Goal: Task Accomplishment & Management: Complete application form

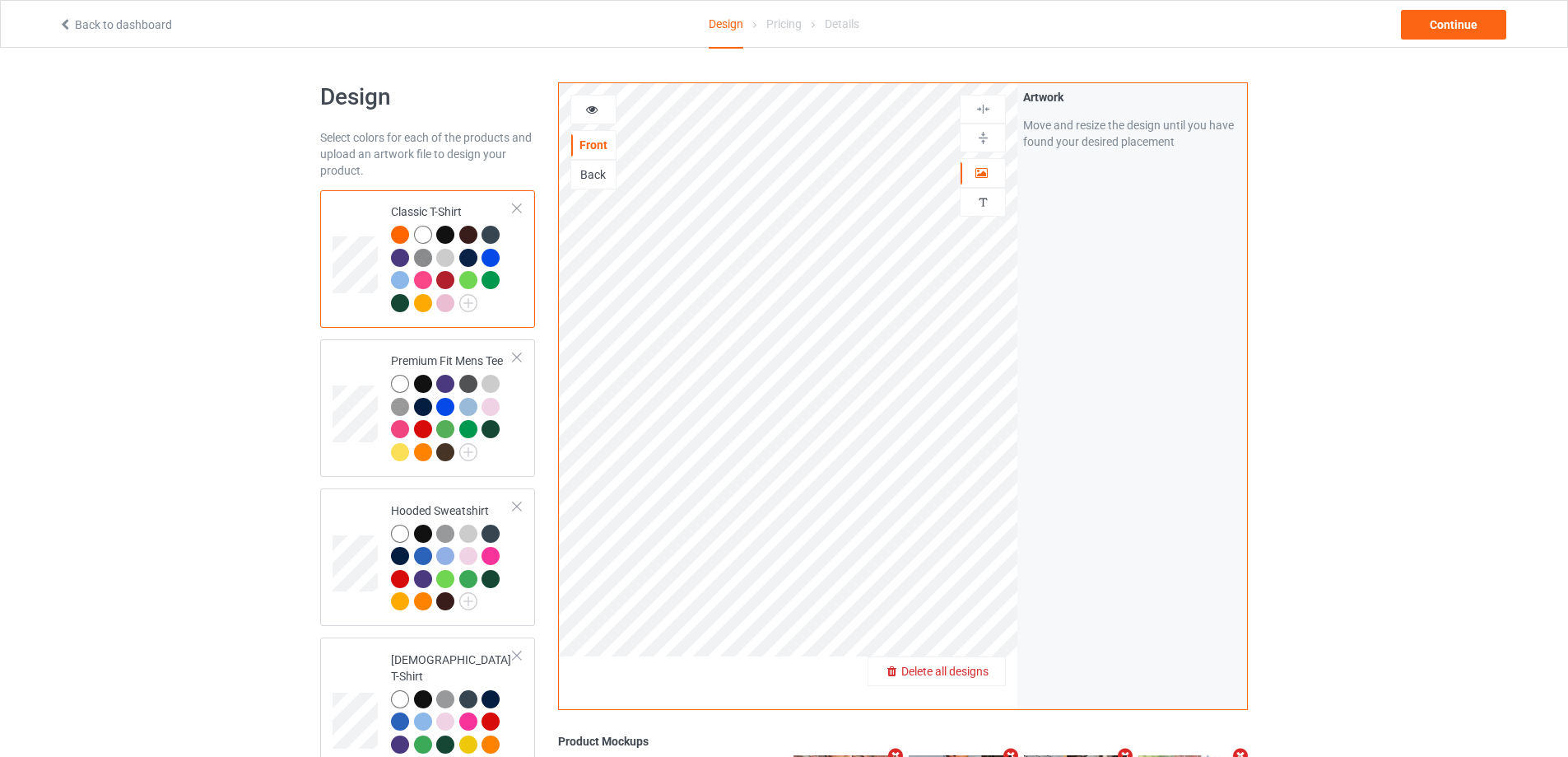
click at [993, 679] on div "Delete all designs" at bounding box center [937, 671] width 136 height 16
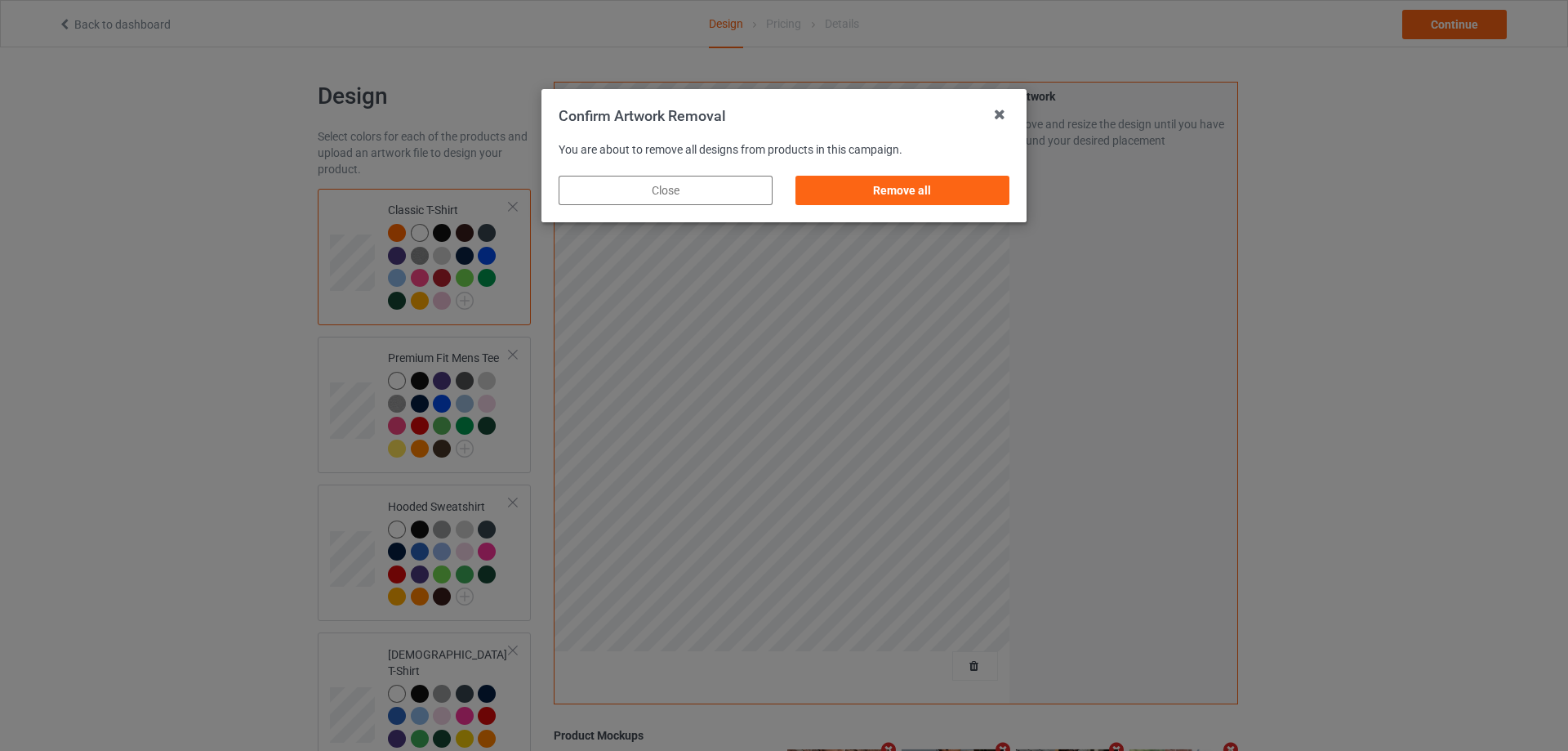
click at [985, 195] on div "Remove all" at bounding box center [902, 190] width 214 height 29
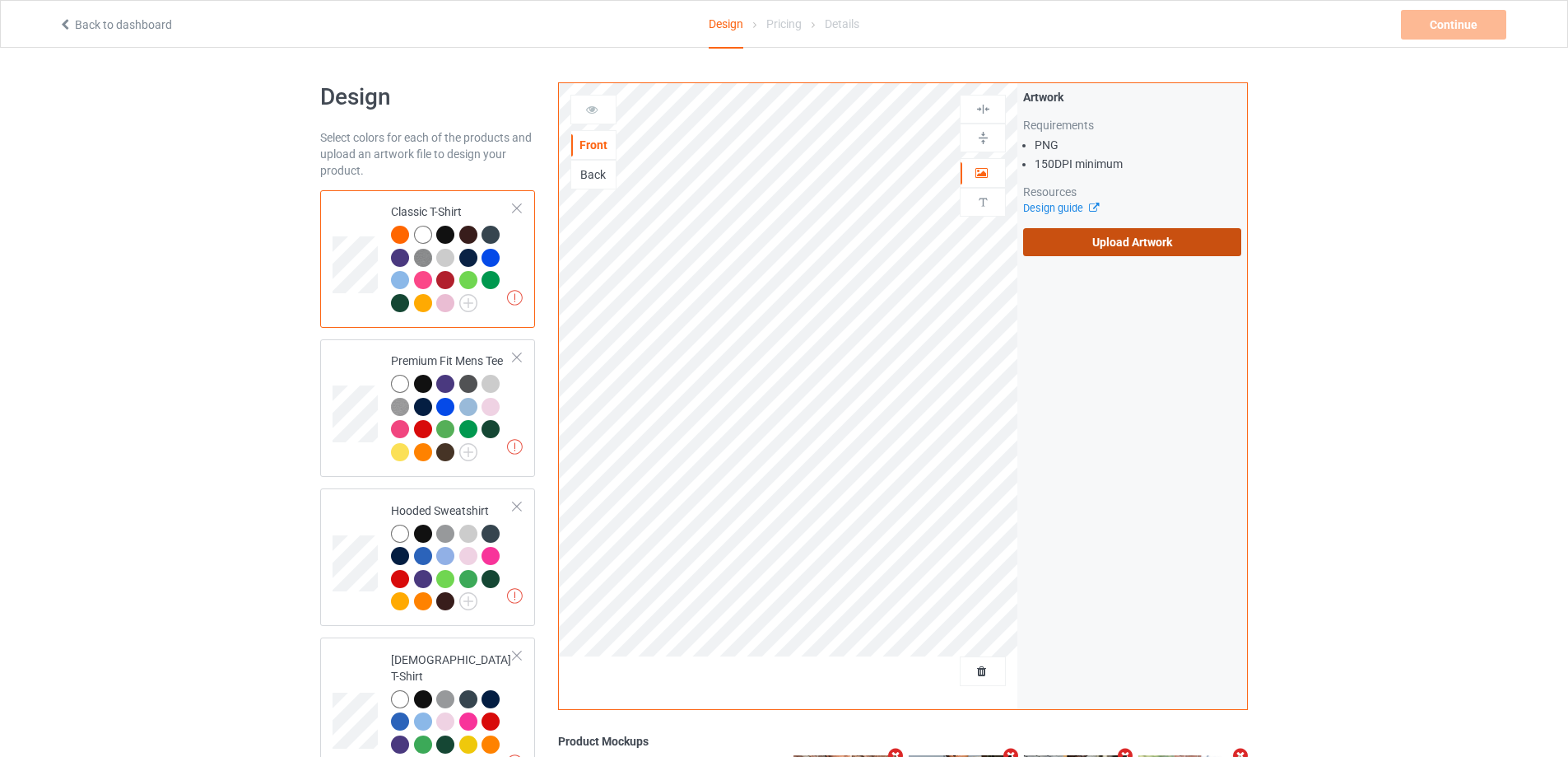
click at [1094, 255] on label "Upload Artwork" at bounding box center [1131, 241] width 218 height 28
click at [0, 0] on input "Upload Artwork" at bounding box center [0, 0] width 0 height 0
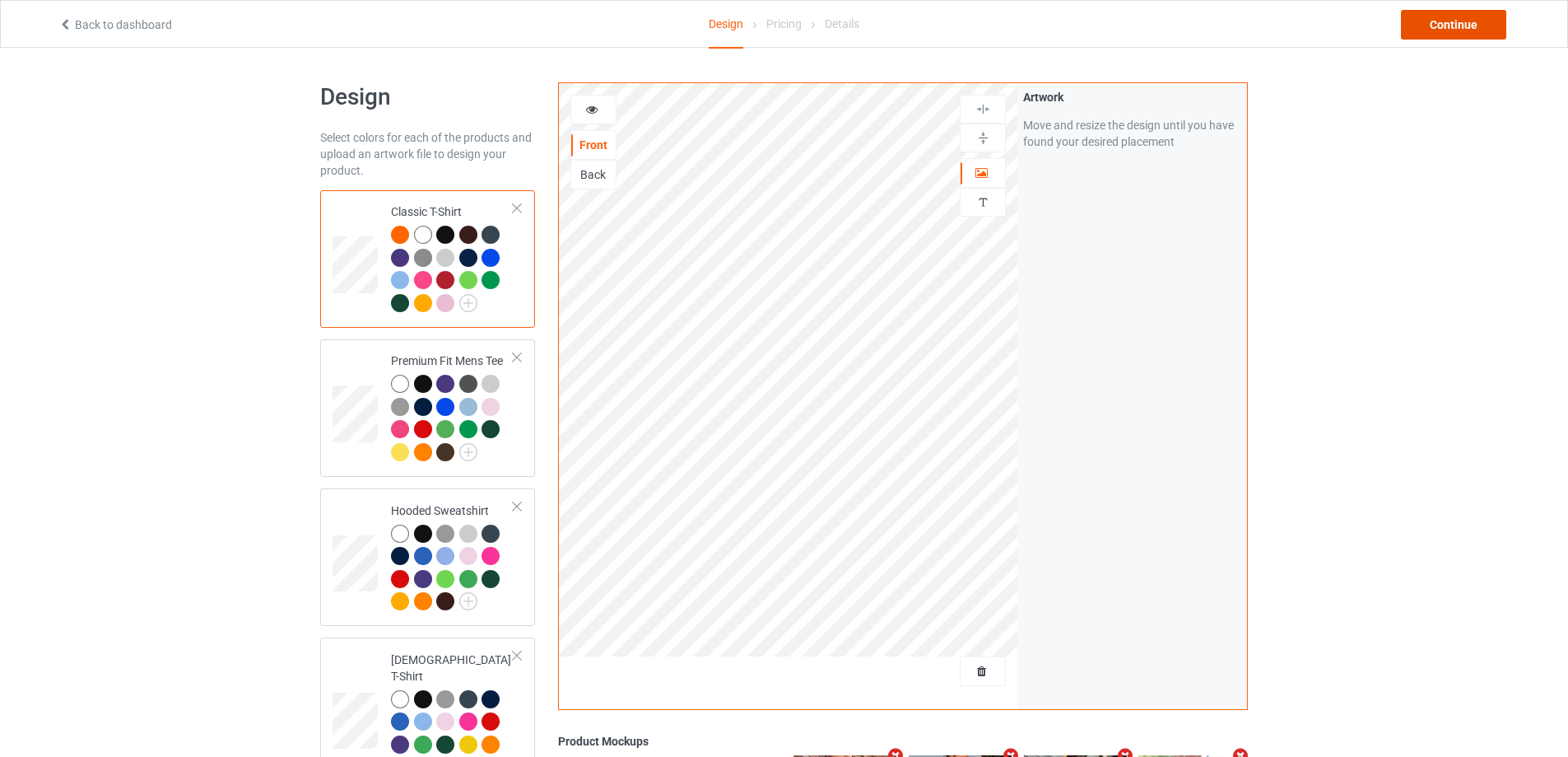
click at [1478, 27] on div "Continue" at bounding box center [1454, 24] width 106 height 30
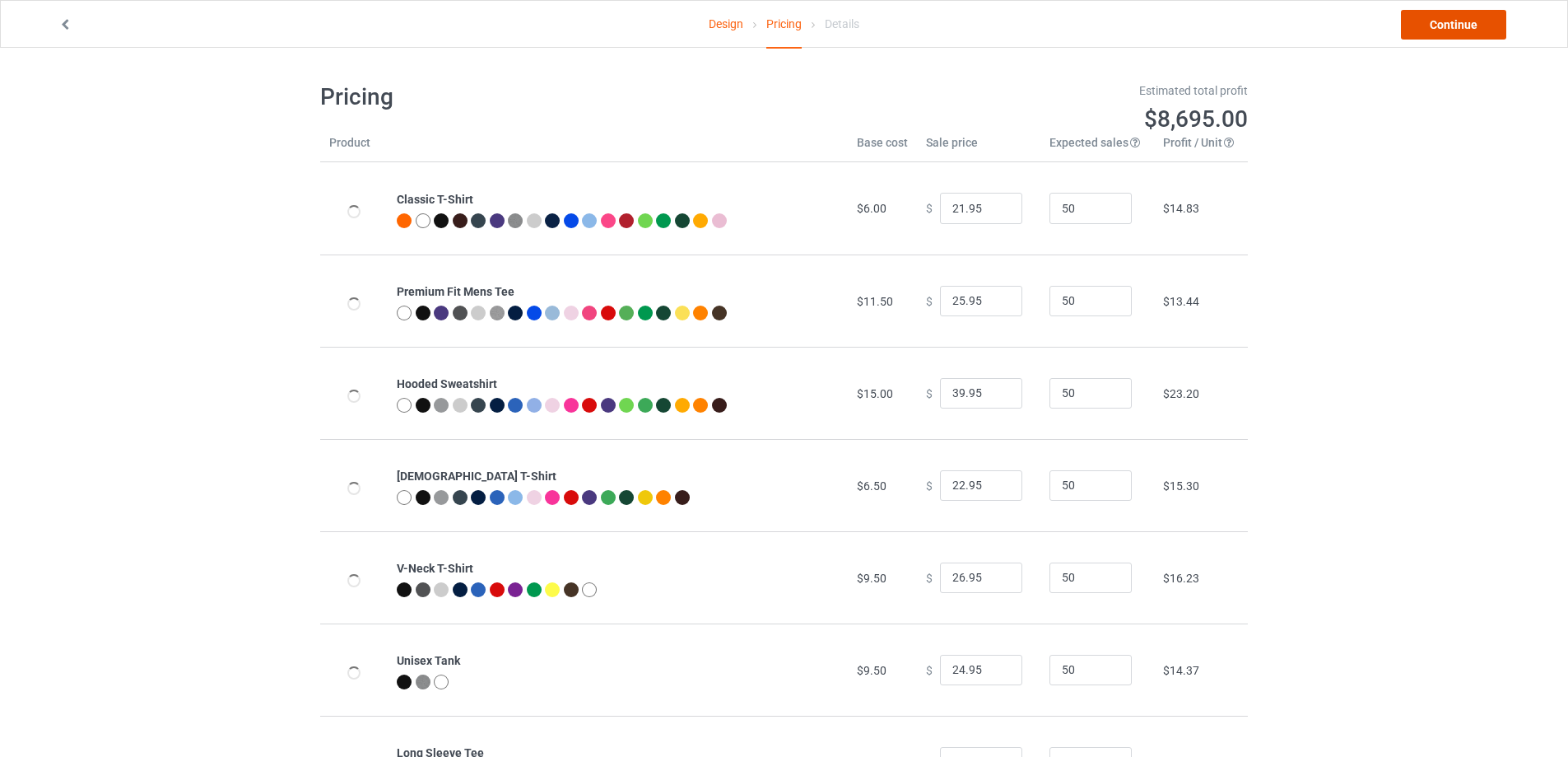
click at [1477, 27] on link "Continue" at bounding box center [1454, 24] width 106 height 30
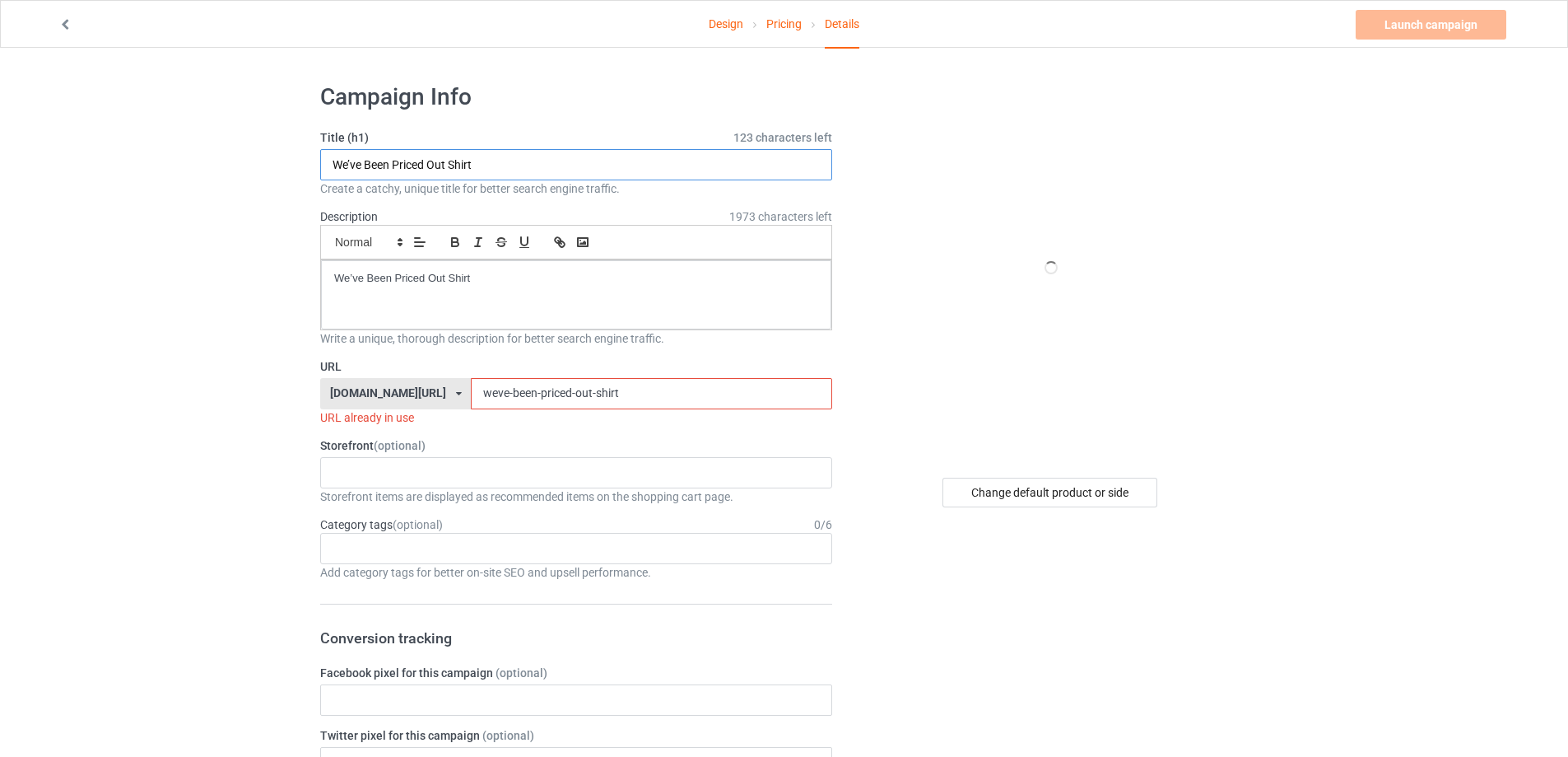
paste input "So You’re Telling Me There’s A Chance Cincy Football"
type input "So You’re Telling Me There’s A Chance Cincy Football Shirt"
drag, startPoint x: 523, startPoint y: 296, endPoint x: 266, endPoint y: 268, distance: 258.5
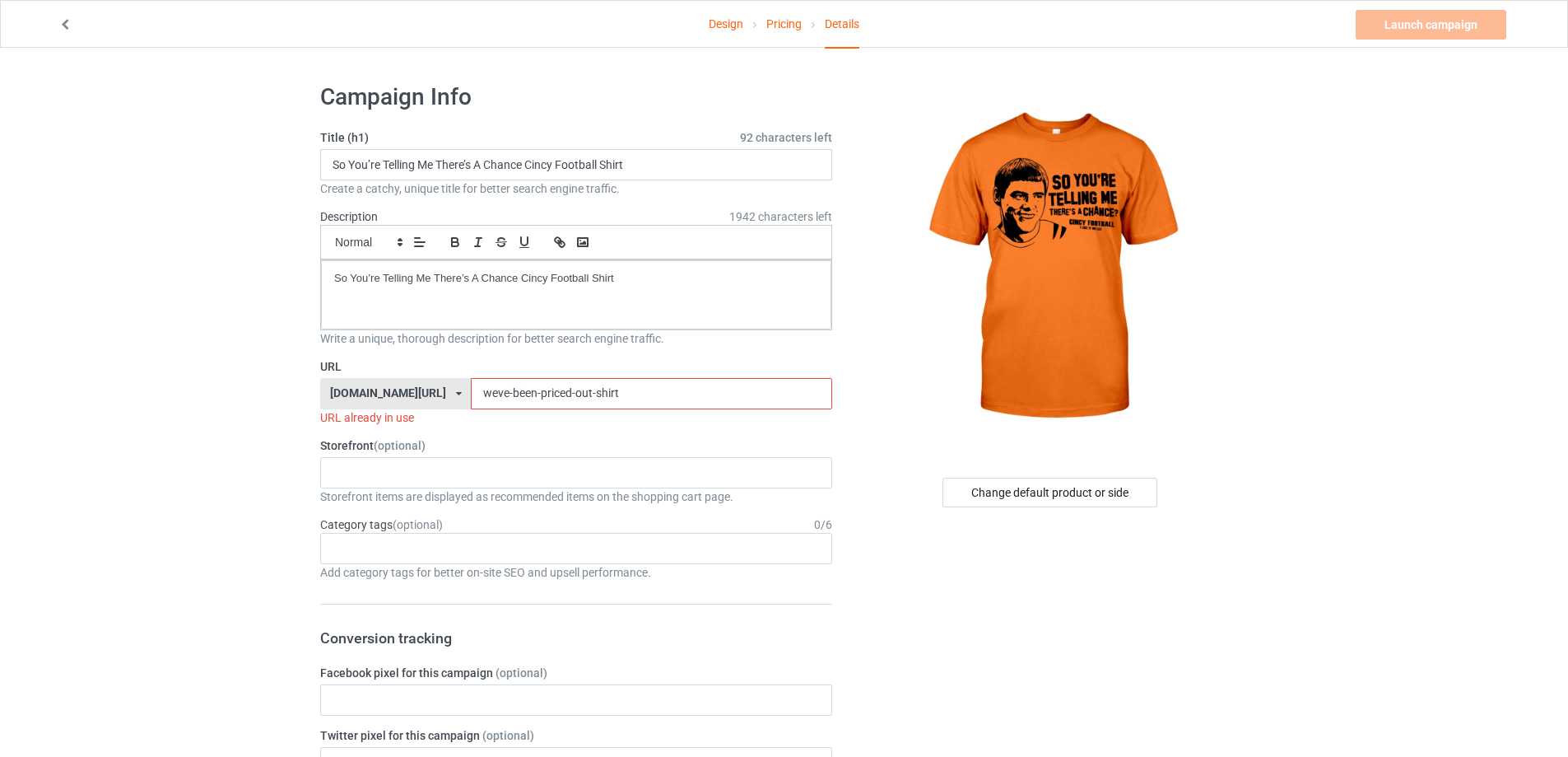
drag, startPoint x: 360, startPoint y: 402, endPoint x: 317, endPoint y: 400, distance: 43.0
click at [321, 400] on div "teechip.com/ teetrendus.com/ teechip.com/ 5cd2f964b197f721e1cad219 587d0d41cee3…" at bounding box center [576, 394] width 512 height 31
paste input "so-youre-telling-me-theres-a-chance-cincy-football"
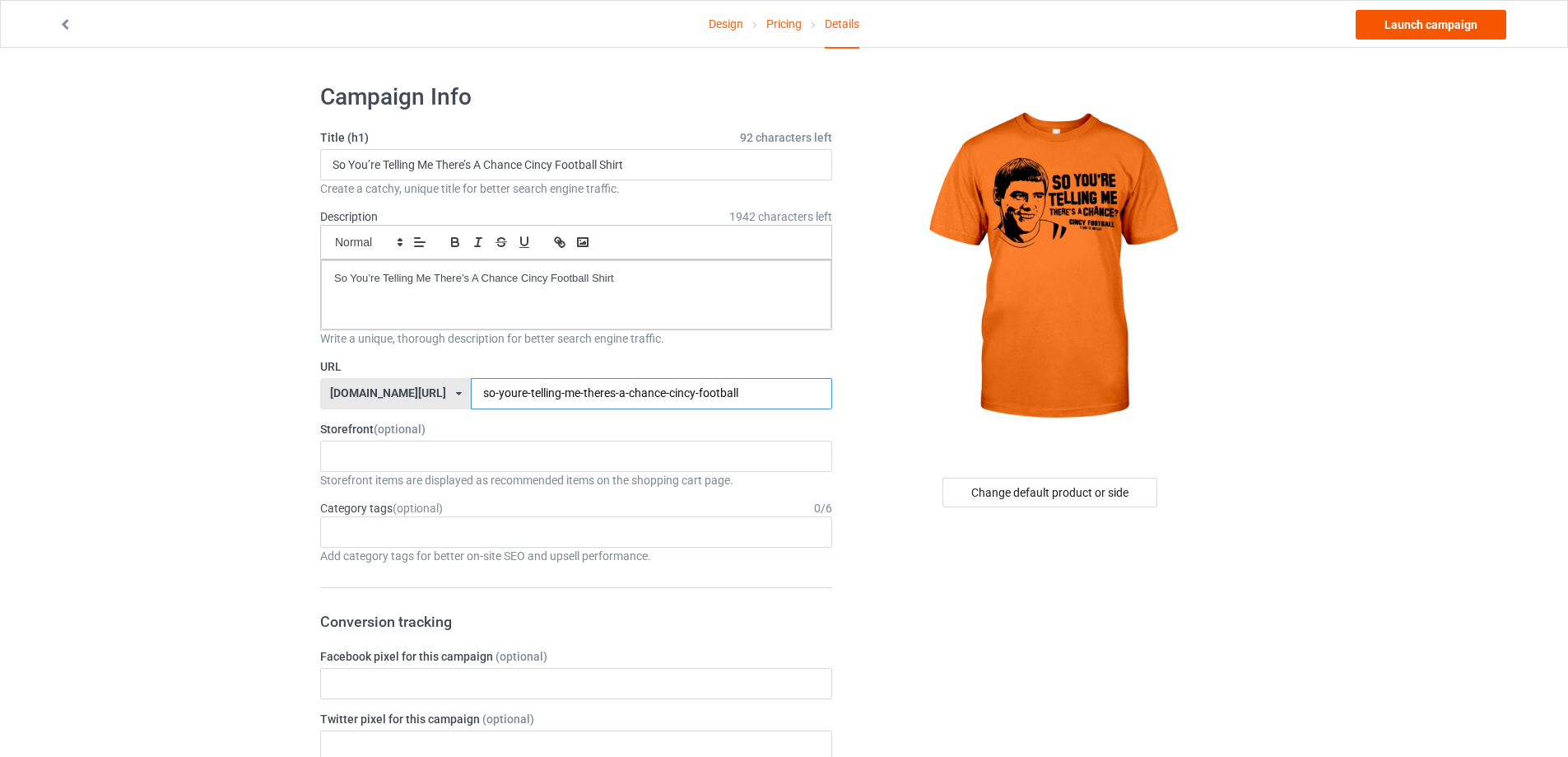
type input "so-youre-telling-me-theres-a-chance-cincy-football"
click at [1422, 23] on link "Launch campaign" at bounding box center [1431, 24] width 151 height 30
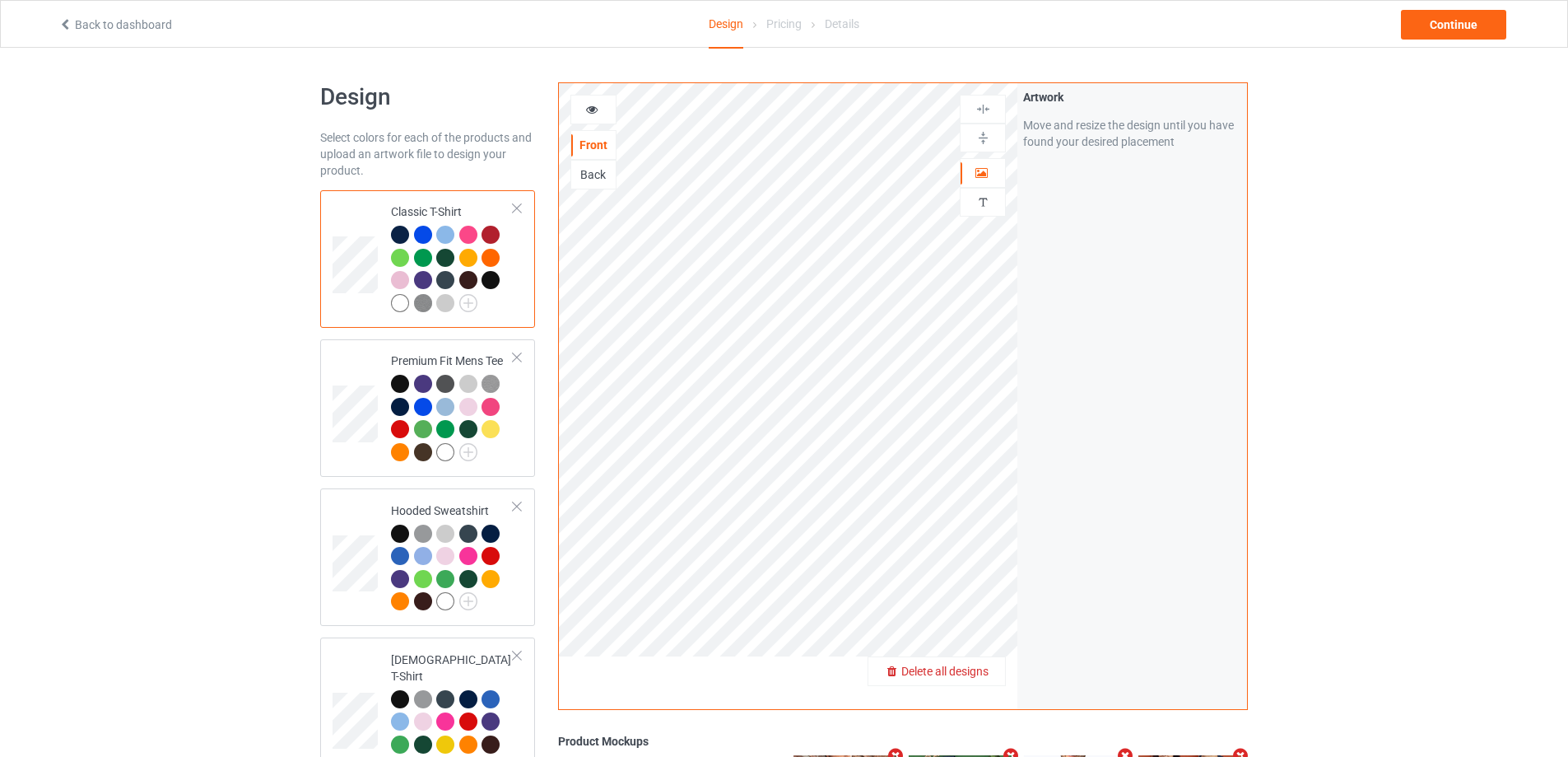
click at [983, 667] on span "Delete all designs" at bounding box center [945, 671] width 87 height 13
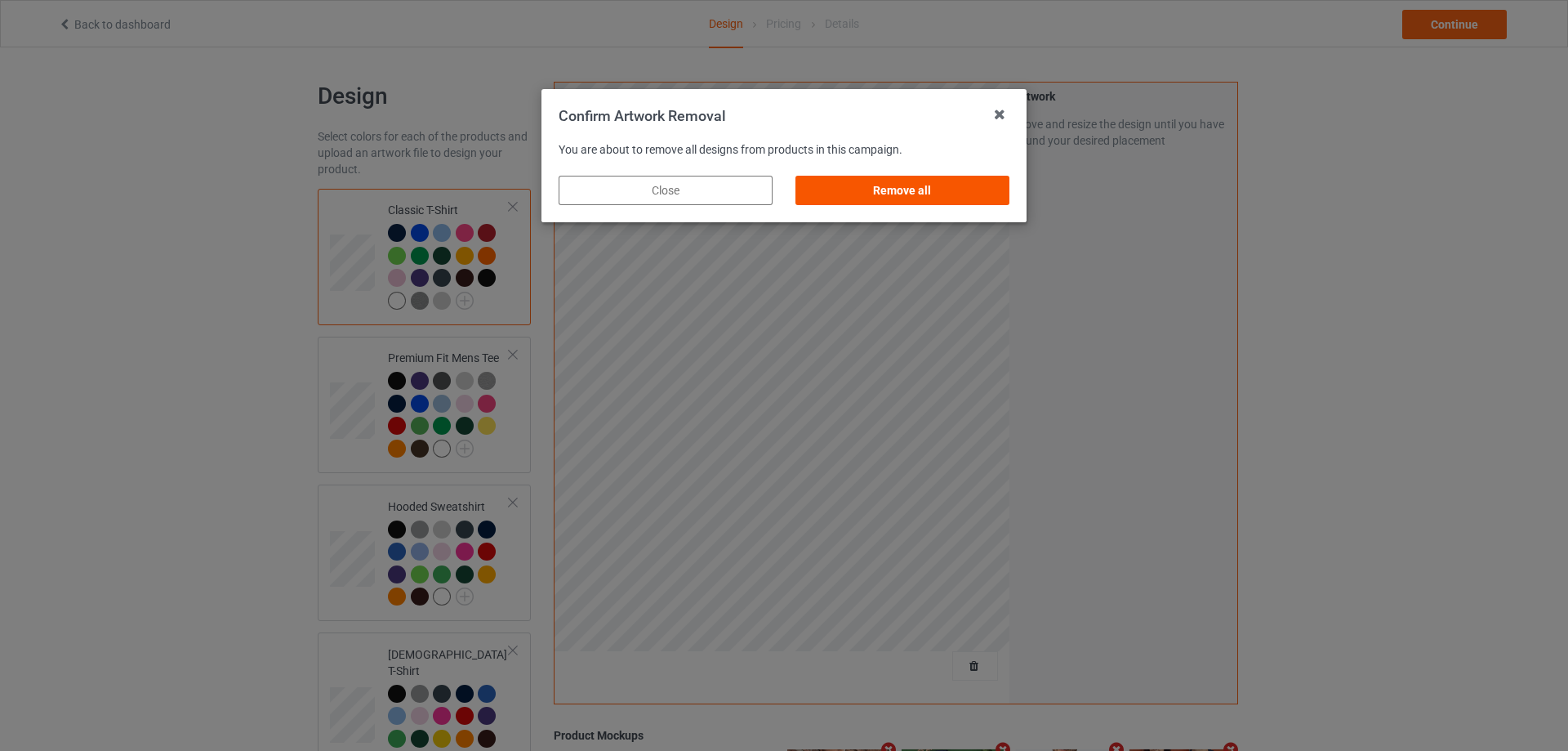
click at [982, 186] on div "Remove all" at bounding box center [902, 190] width 214 height 29
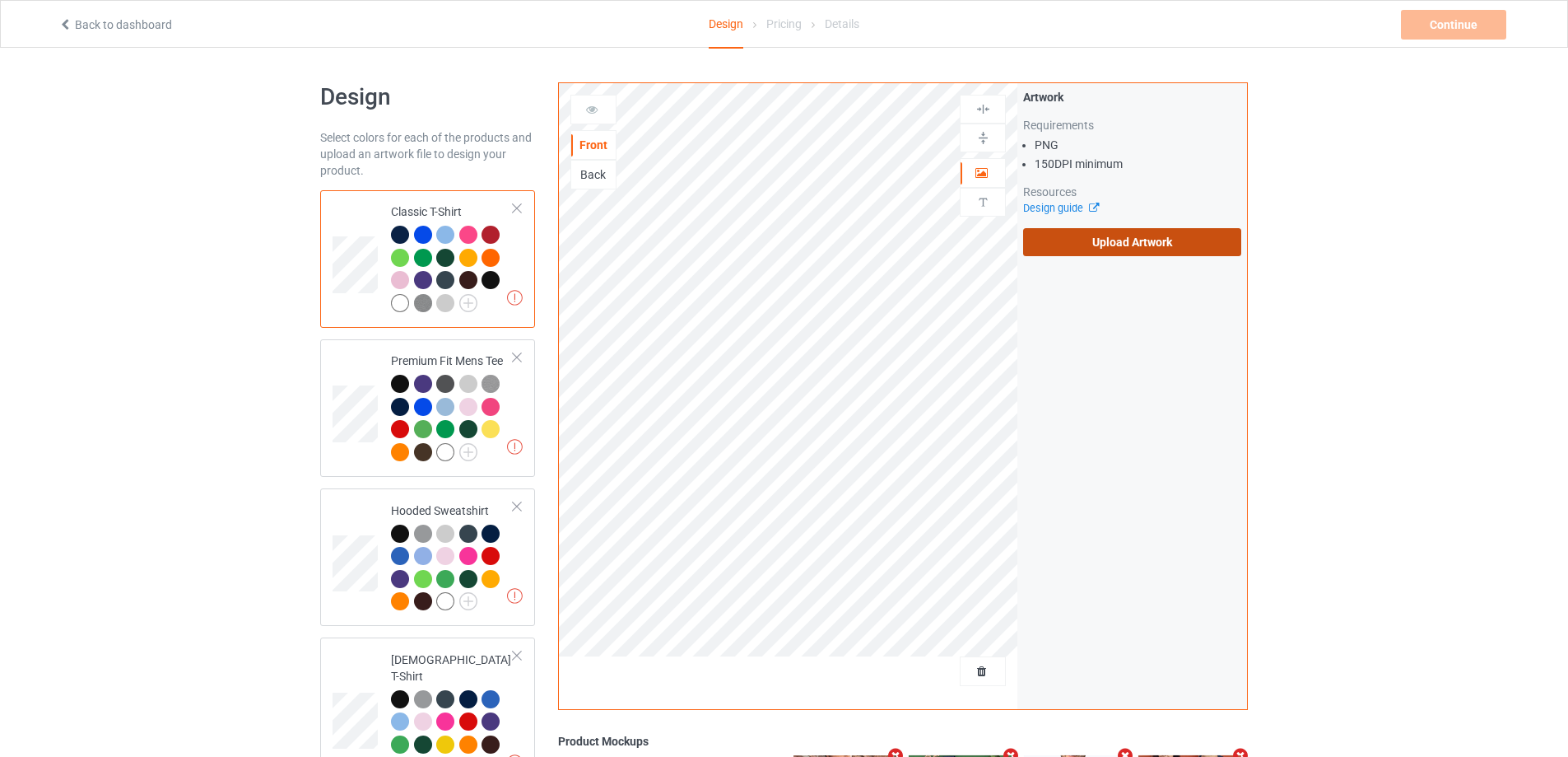
click at [1100, 248] on label "Upload Artwork" at bounding box center [1131, 241] width 218 height 28
click at [0, 0] on input "Upload Artwork" at bounding box center [0, 0] width 0 height 0
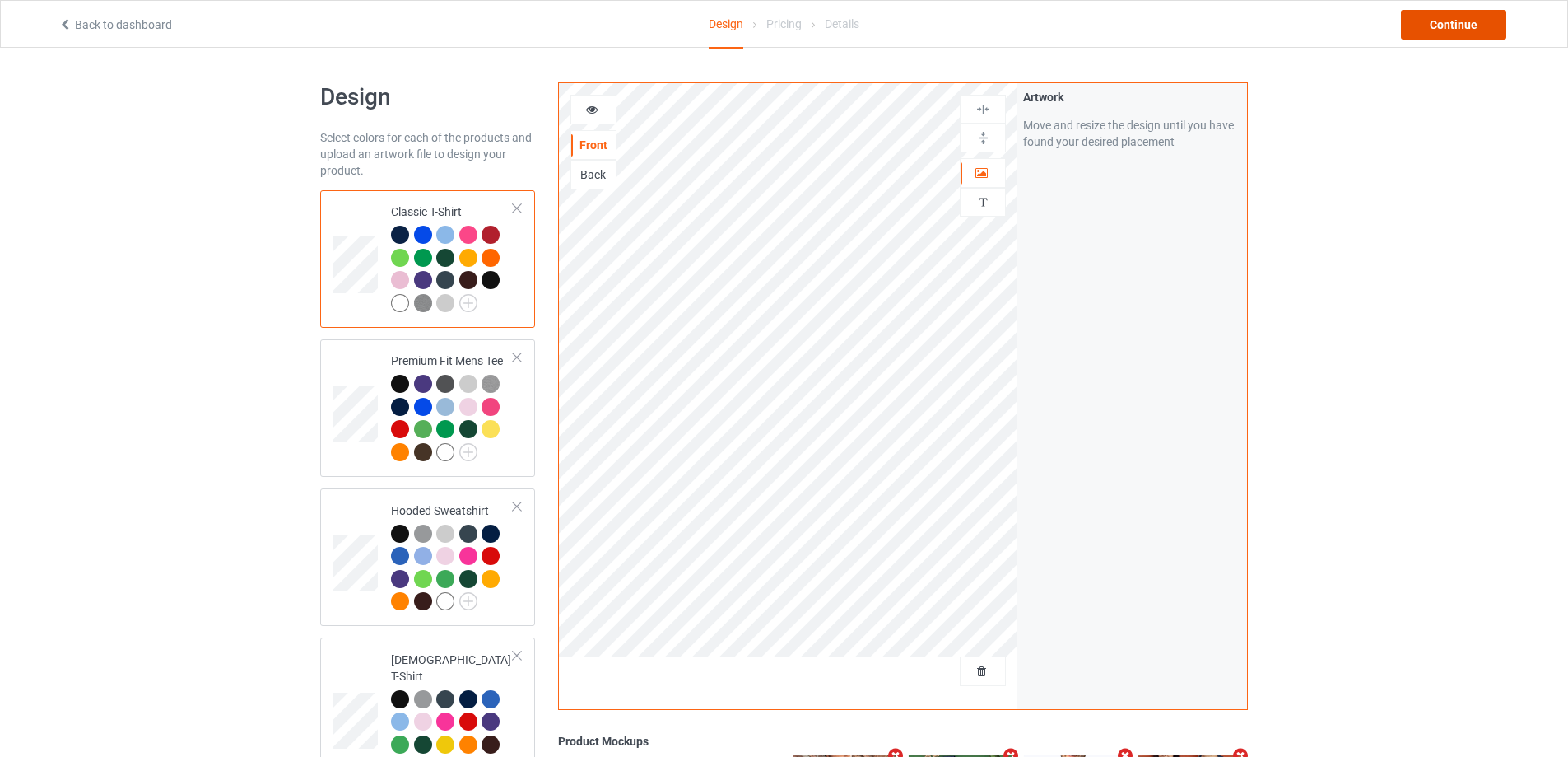
click at [1470, 28] on div "Continue" at bounding box center [1454, 24] width 106 height 30
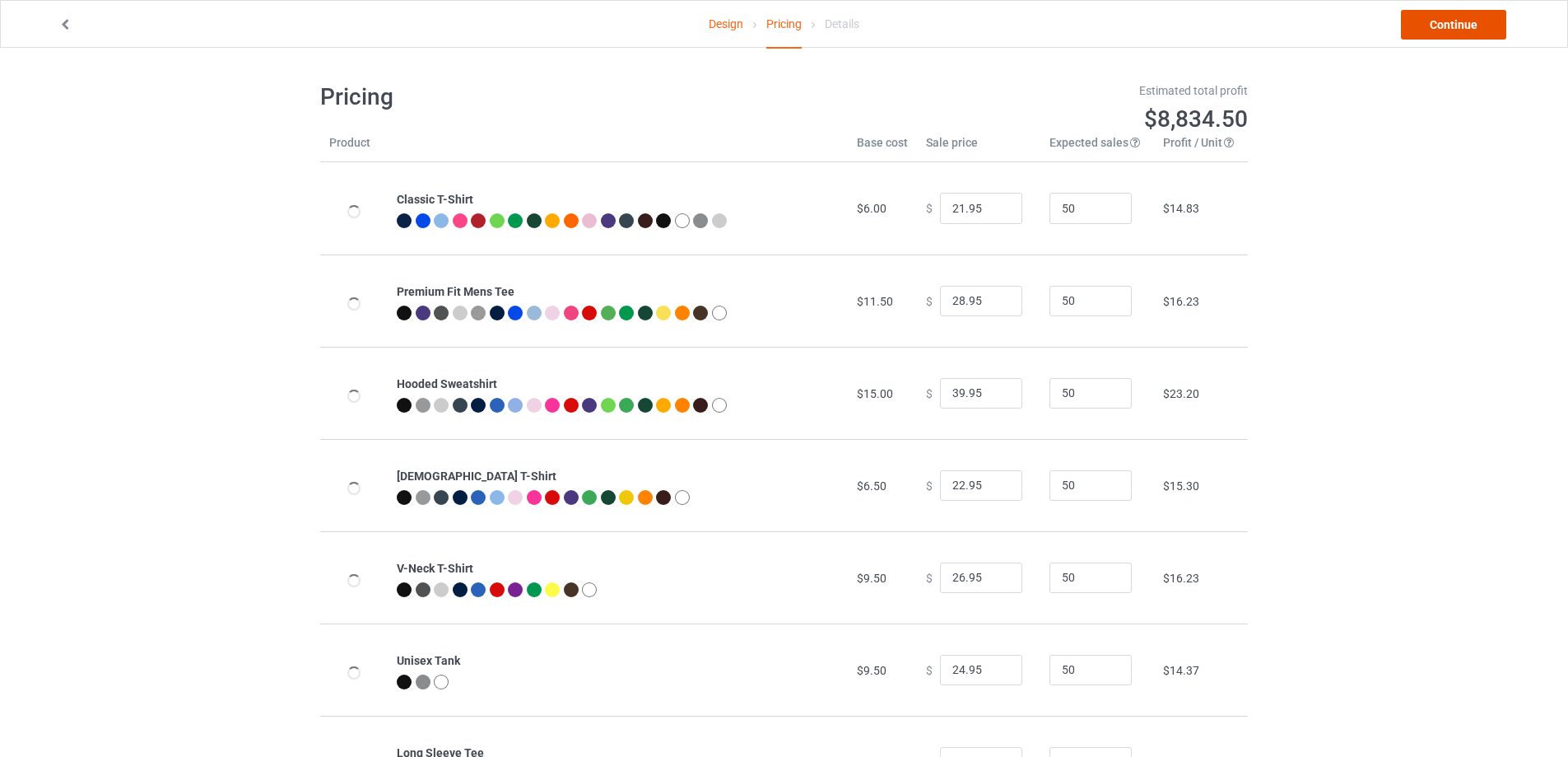
click at [1470, 26] on link "Continue" at bounding box center [1454, 24] width 106 height 30
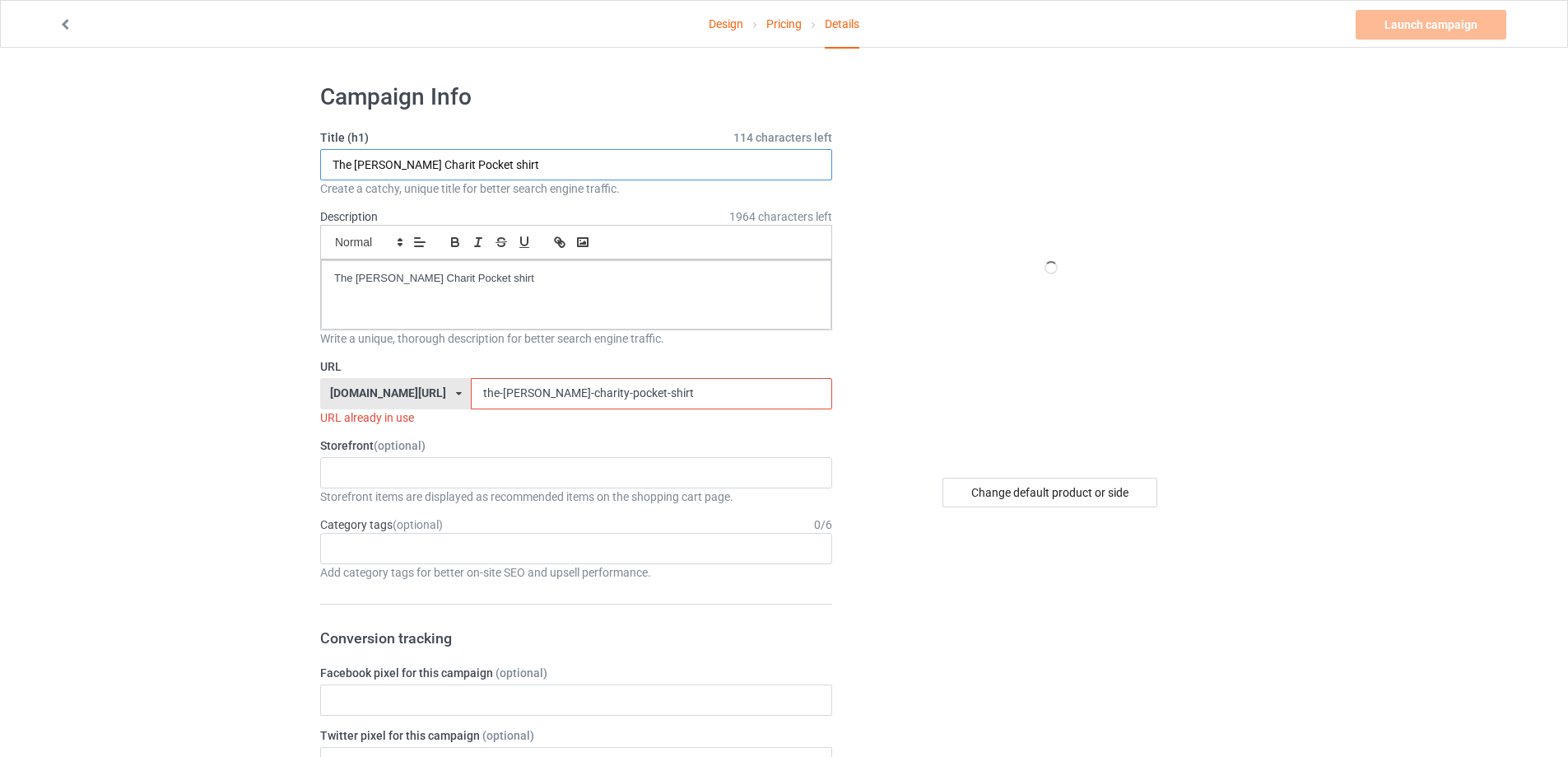
paste input "Wait I’m Goated"
type input "Wait I’m Goated shirt"
drag, startPoint x: 563, startPoint y: 289, endPoint x: 134, endPoint y: 266, distance: 429.6
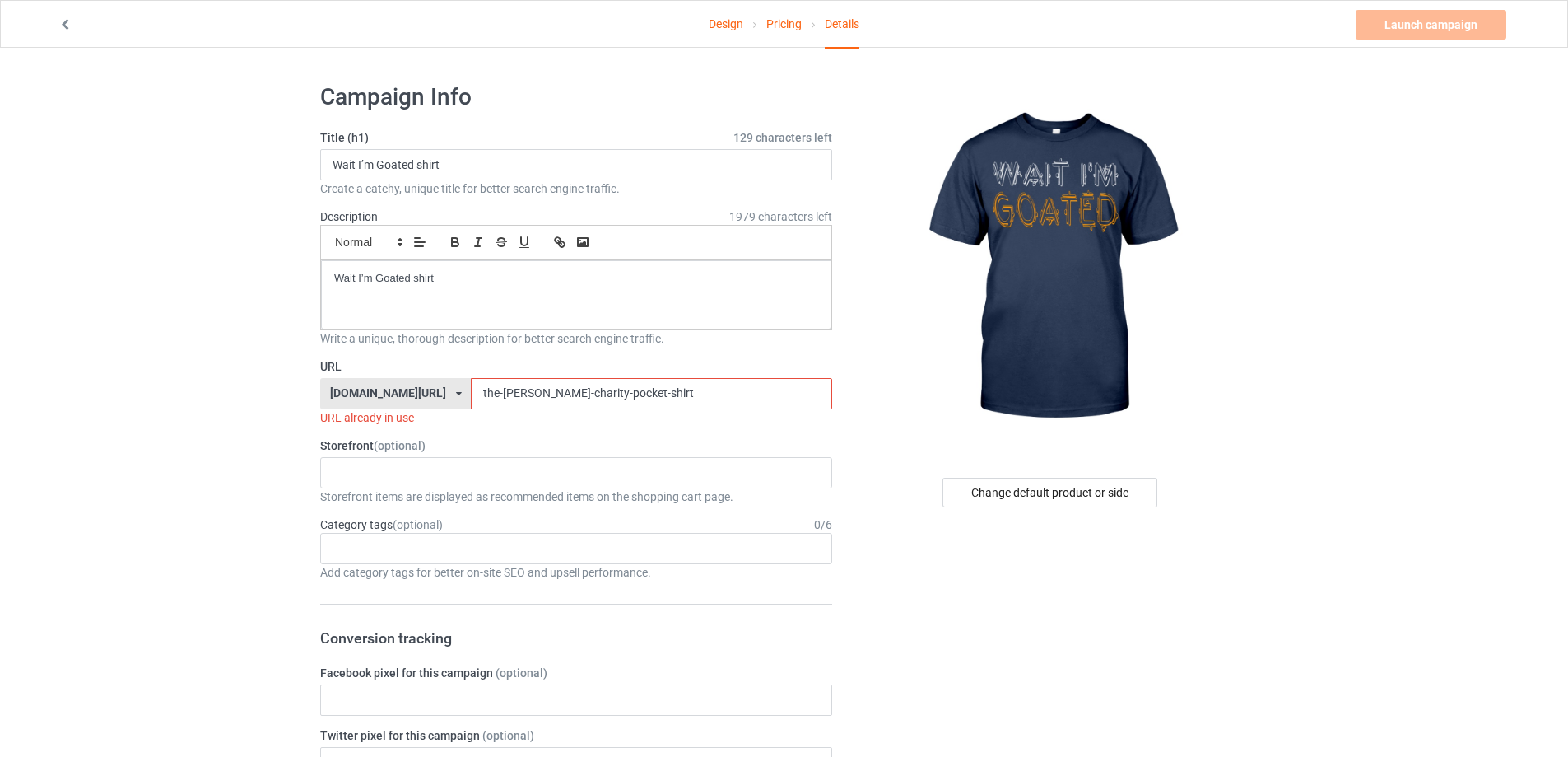
drag, startPoint x: 607, startPoint y: 384, endPoint x: 368, endPoint y: 372, distance: 239.3
click at [349, 382] on div "[DOMAIN_NAME][URL] [DOMAIN_NAME][URL] [DOMAIN_NAME][URL] 5cd2f964b197f721e1cad2…" at bounding box center [576, 394] width 512 height 31
paste input "wait-im-goated"
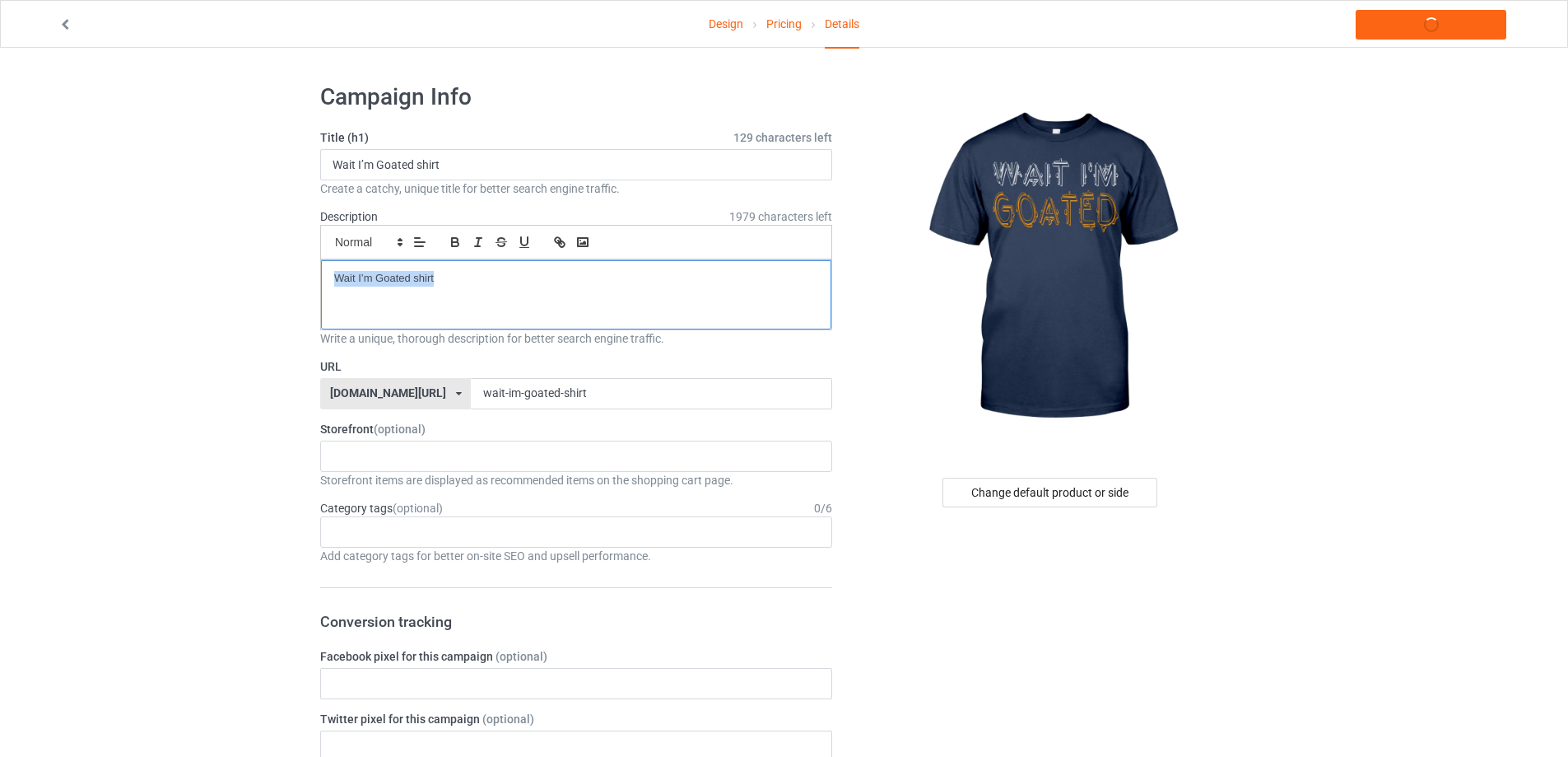
drag, startPoint x: 472, startPoint y: 286, endPoint x: 199, endPoint y: 267, distance: 273.7
copy p "Wait I’m Goated shirt"
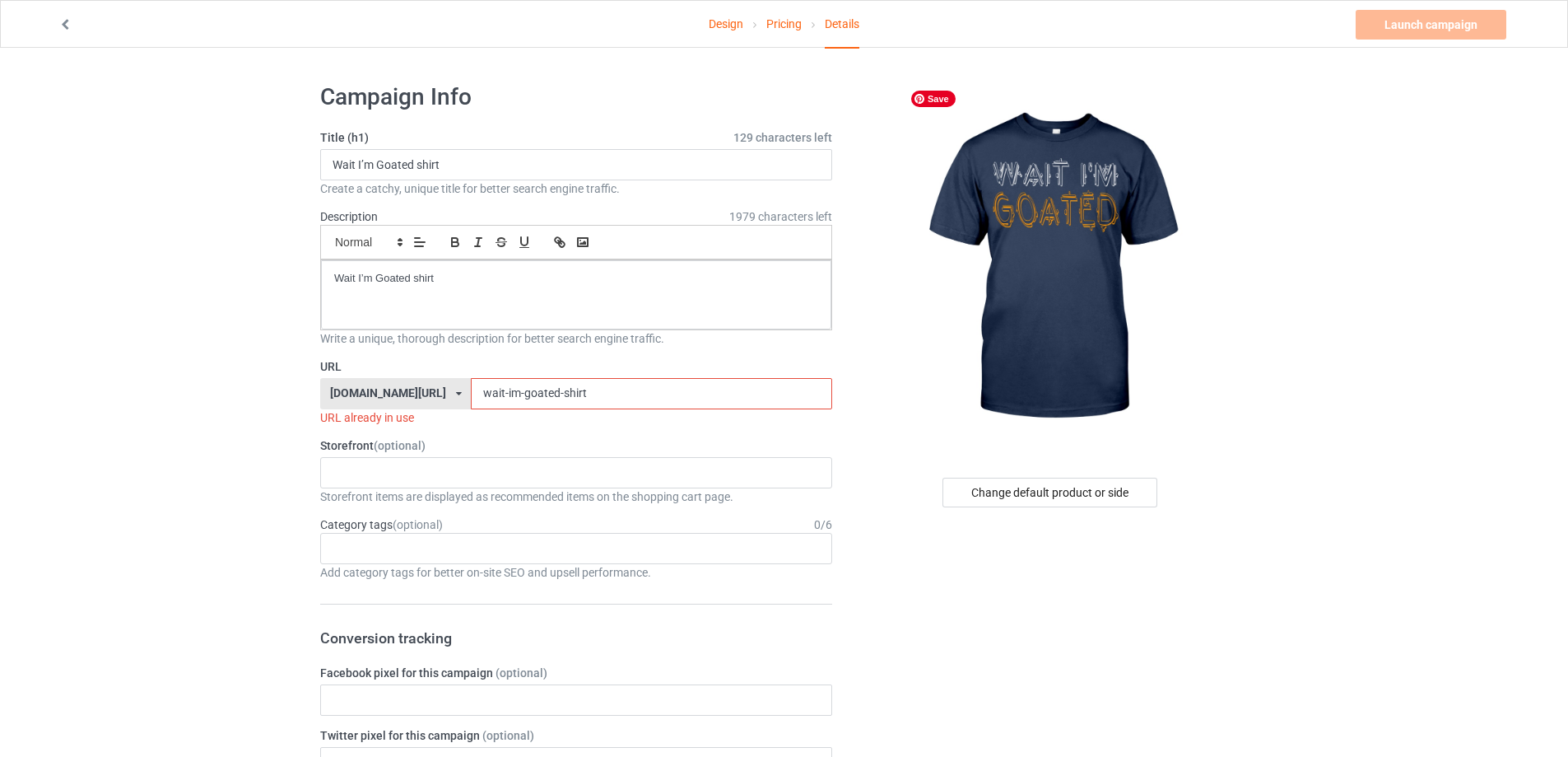
click at [555, 409] on div "URL already in use" at bounding box center [576, 417] width 512 height 16
click at [567, 398] on input "wait-im-goated-shirt" at bounding box center [651, 394] width 360 height 31
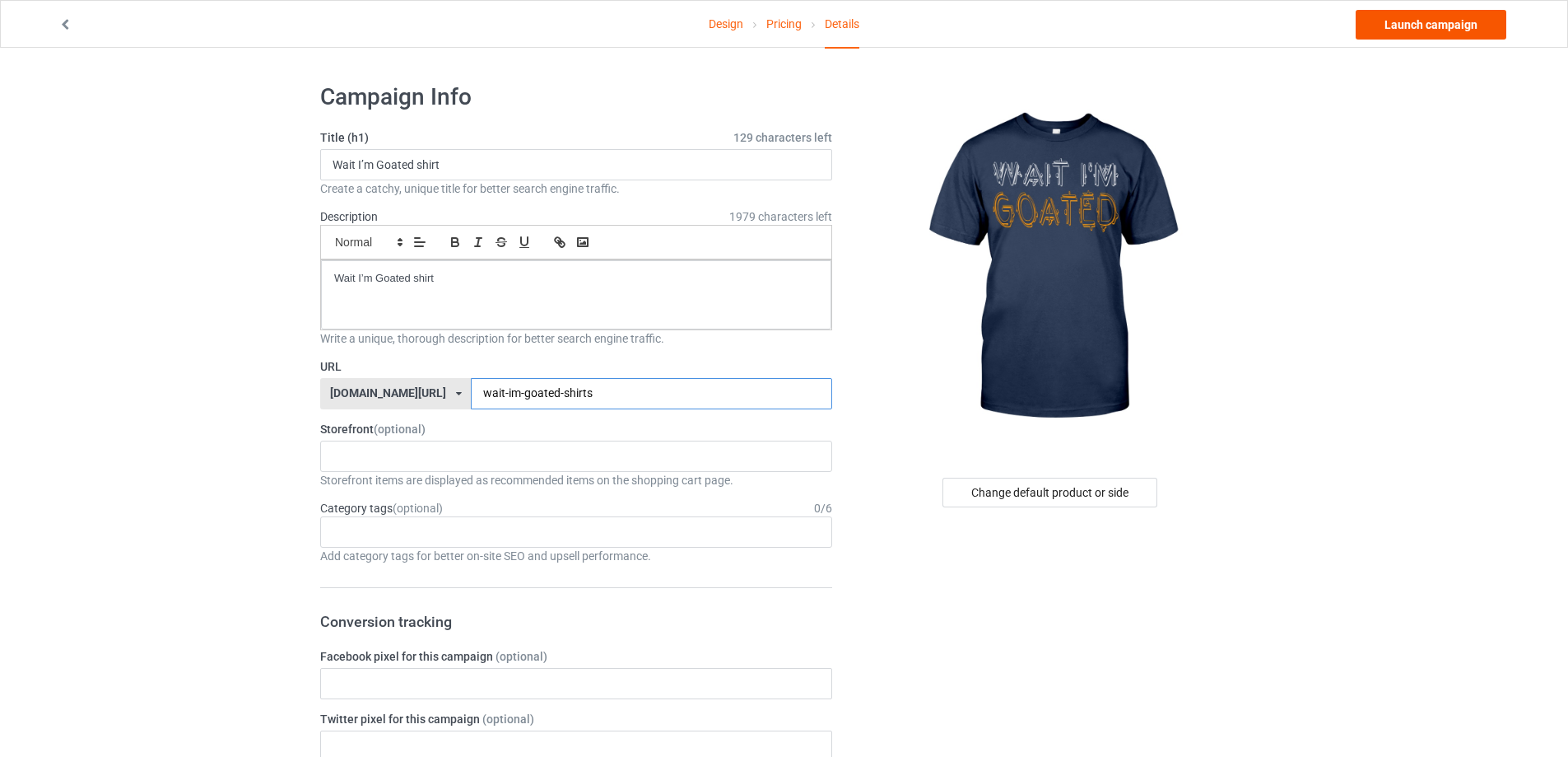
type input "wait-im-goated-shirts"
click at [1403, 18] on link "Launch campaign" at bounding box center [1431, 24] width 151 height 30
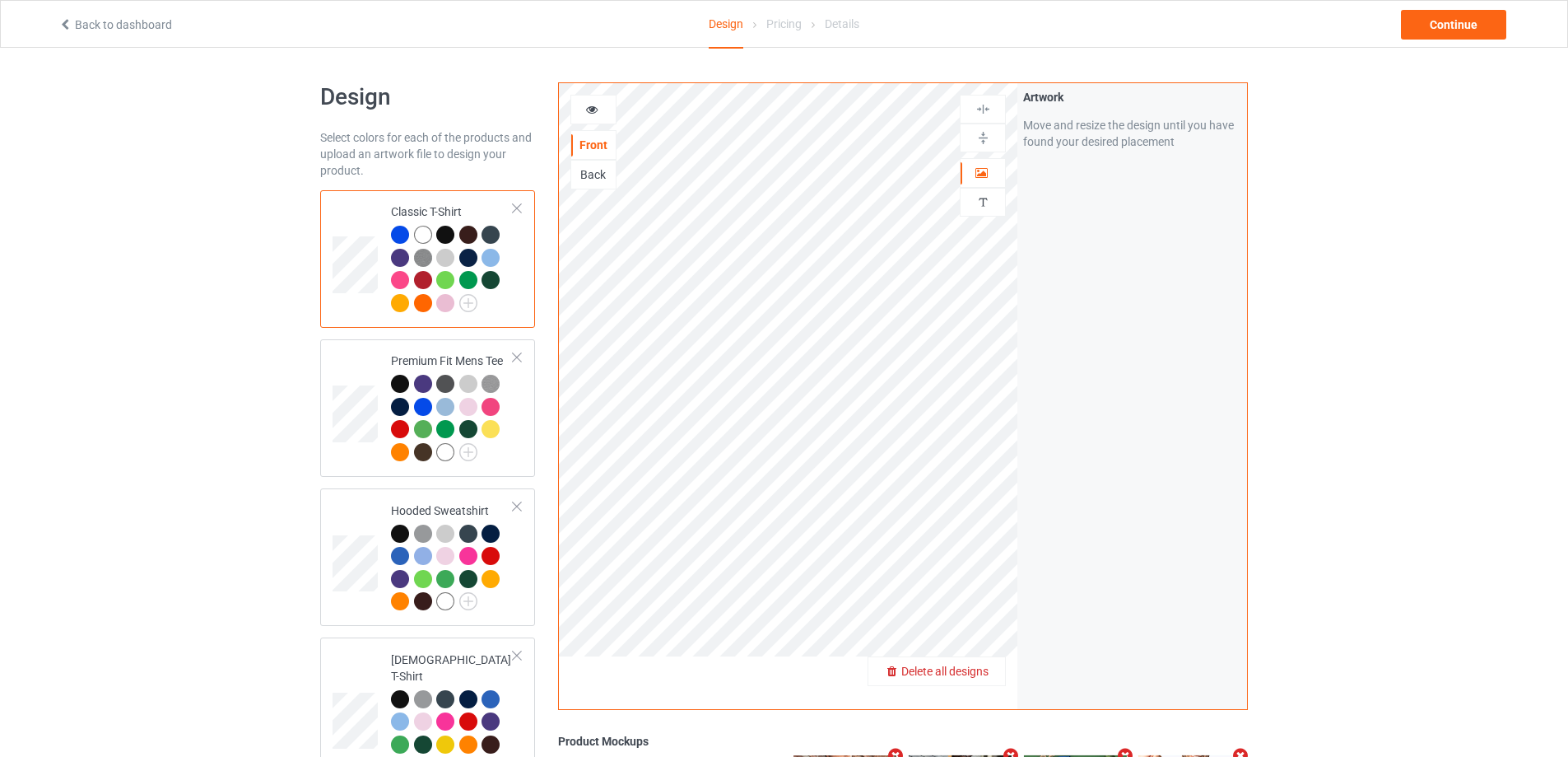
click at [980, 674] on span "Delete all designs" at bounding box center [945, 671] width 87 height 13
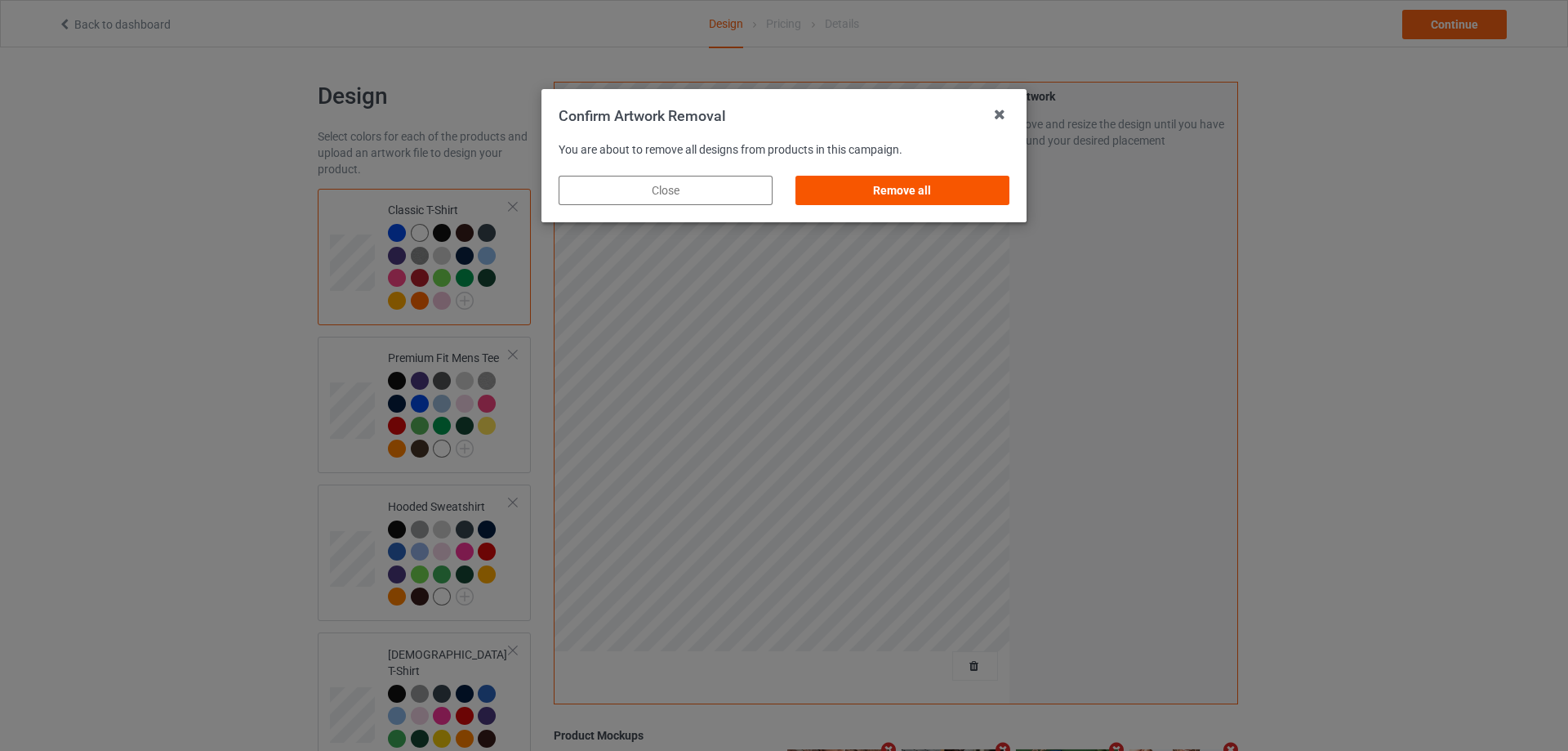
click at [986, 185] on div "Remove all" at bounding box center [902, 190] width 214 height 29
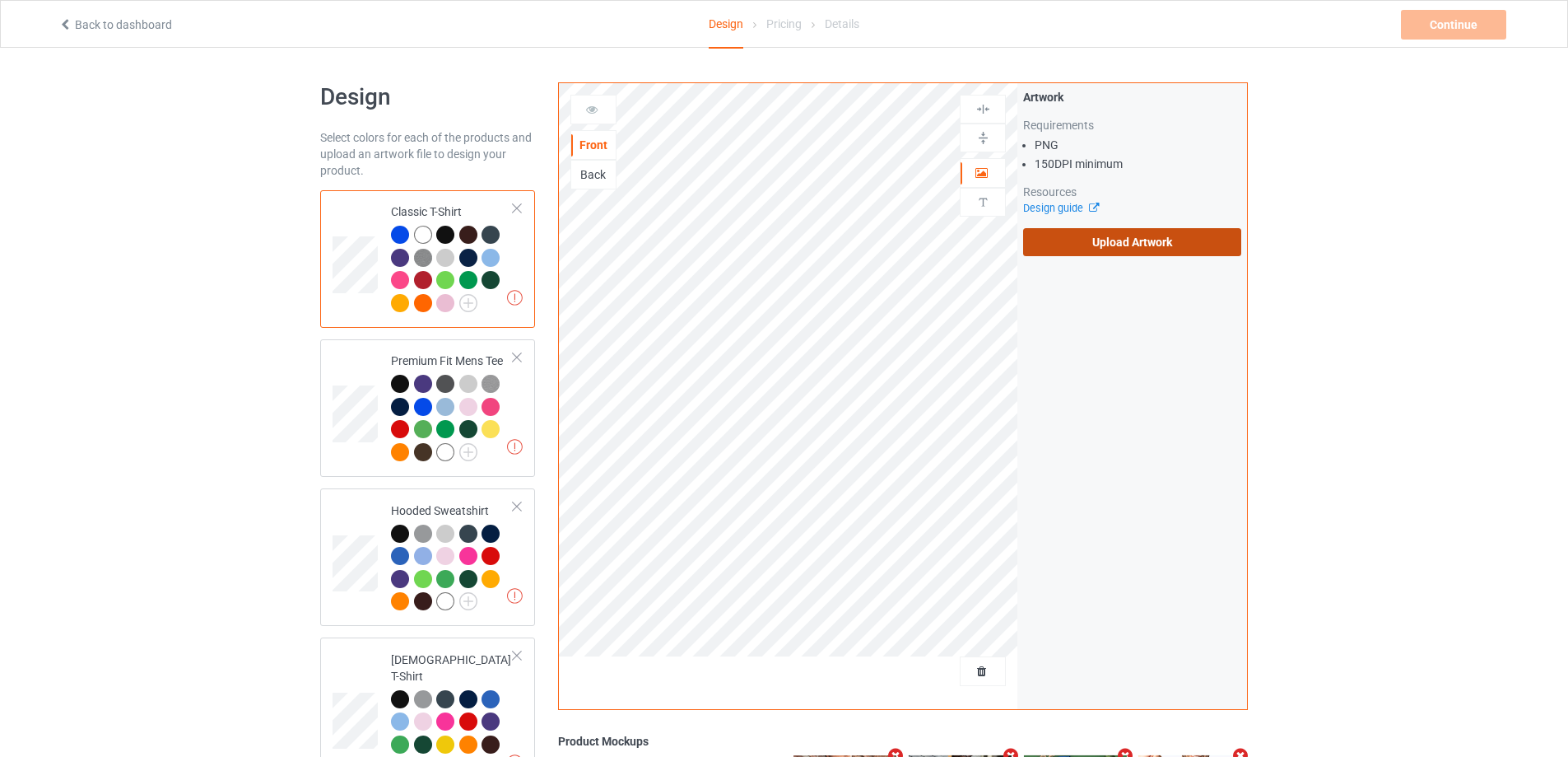
click at [1124, 247] on label "Upload Artwork" at bounding box center [1131, 241] width 218 height 28
click at [0, 0] on input "Upload Artwork" at bounding box center [0, 0] width 0 height 0
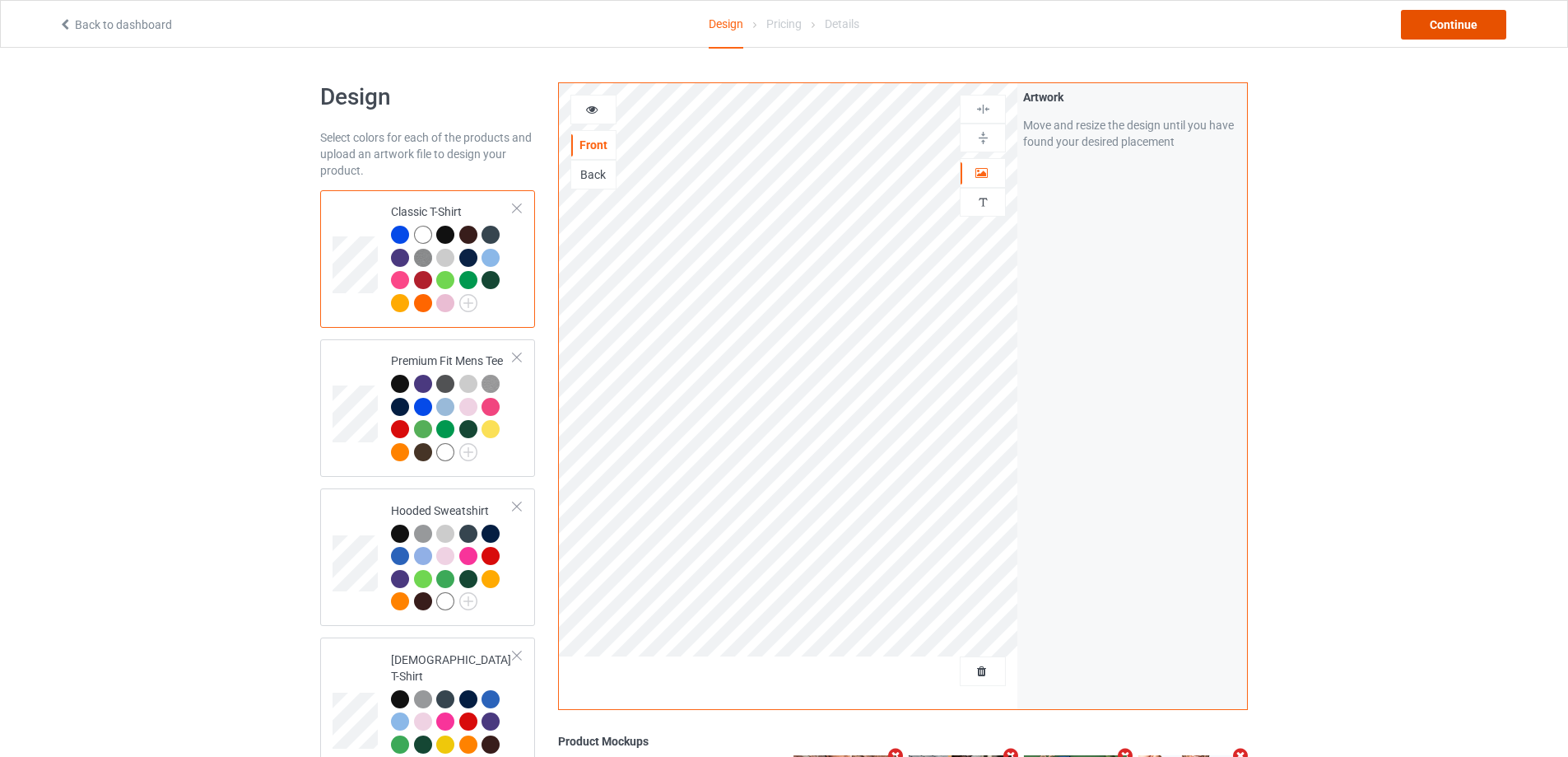
click at [1472, 22] on div "Continue" at bounding box center [1454, 24] width 106 height 30
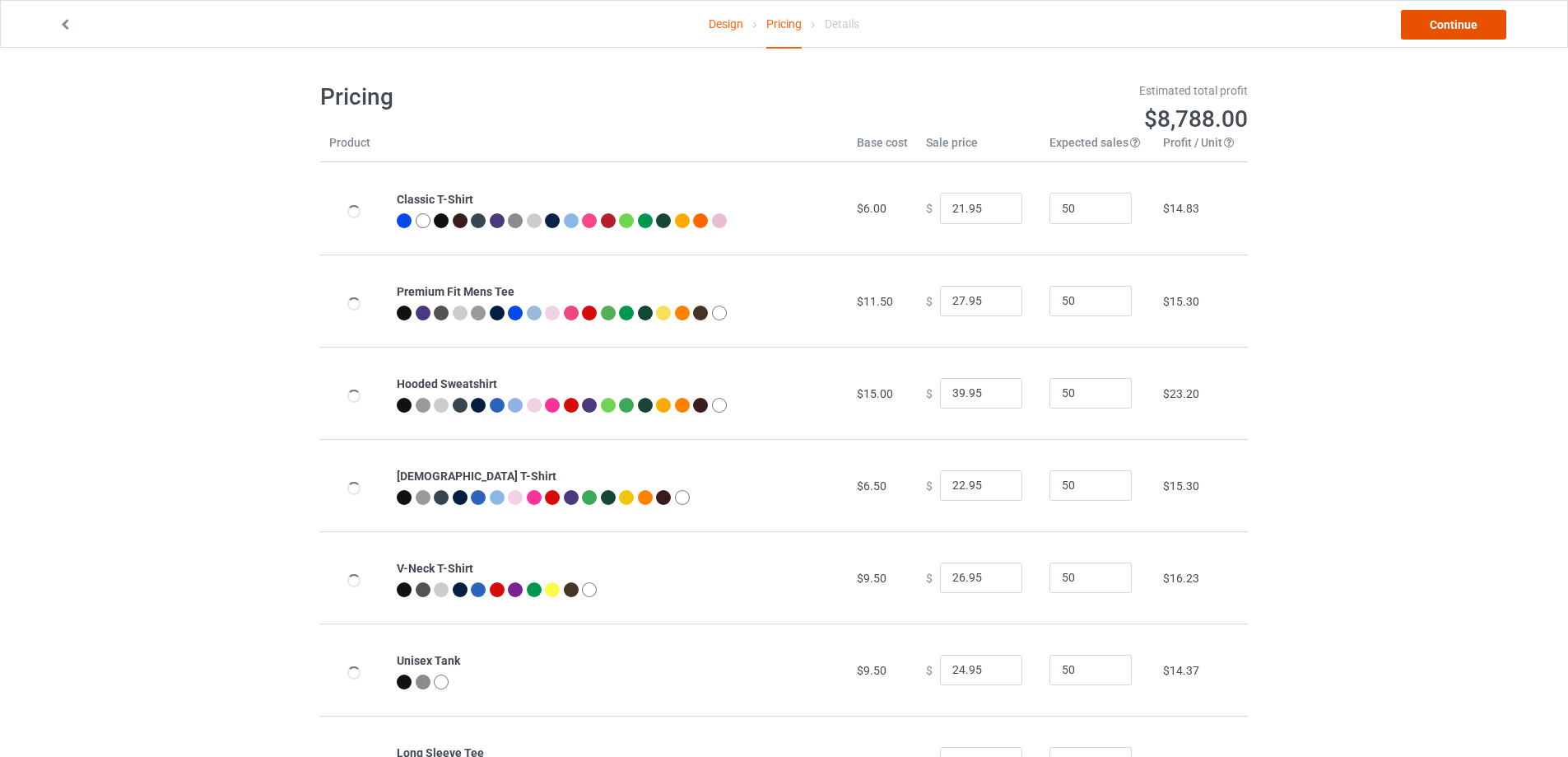
click at [1472, 22] on link "Continue" at bounding box center [1454, 24] width 106 height 30
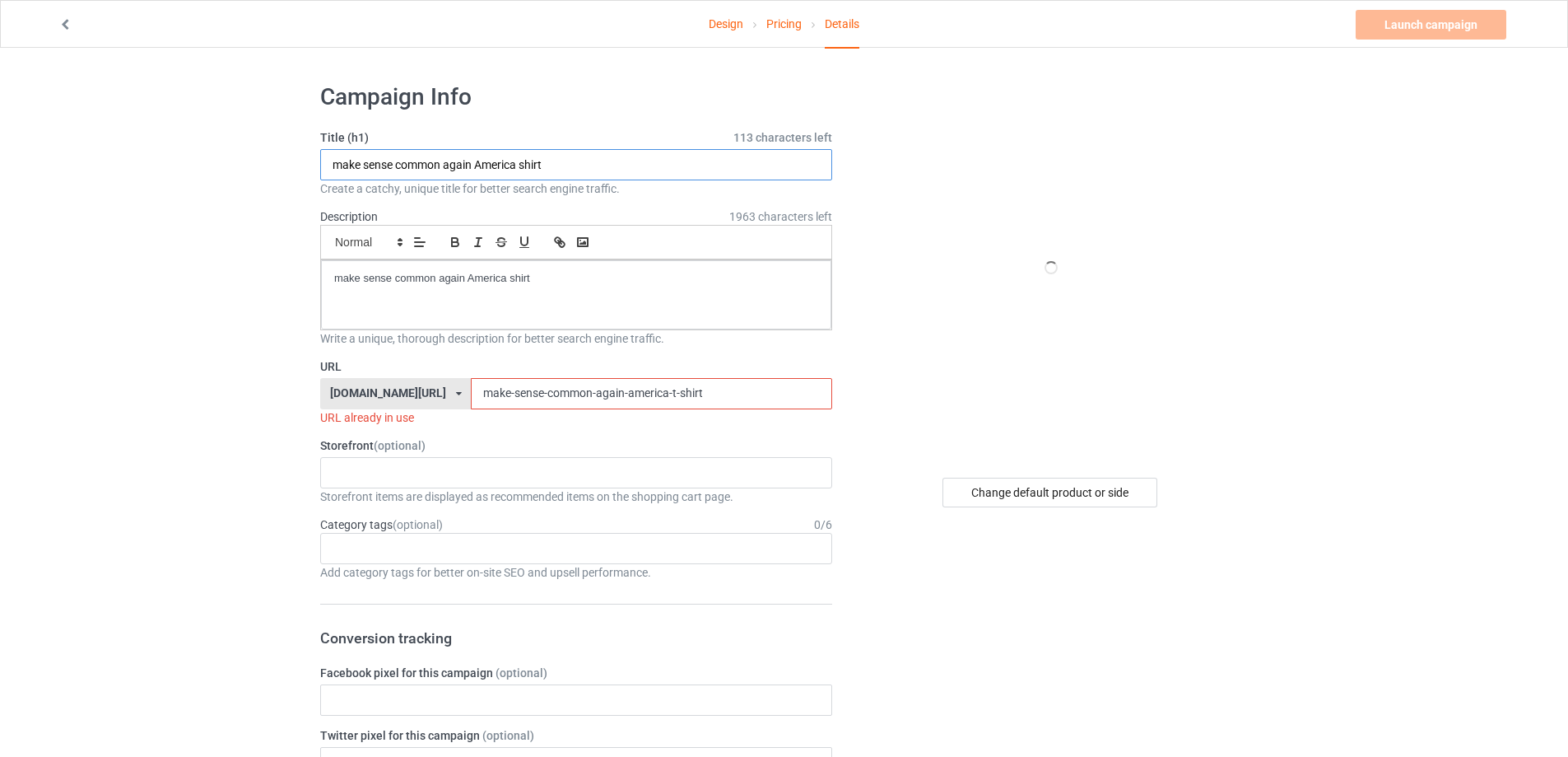
paste input "Harrison Bader What A Gift"
type input "Harrison Bader What A Gift shirt"
drag, startPoint x: 559, startPoint y: 283, endPoint x: 236, endPoint y: 266, distance: 323.4
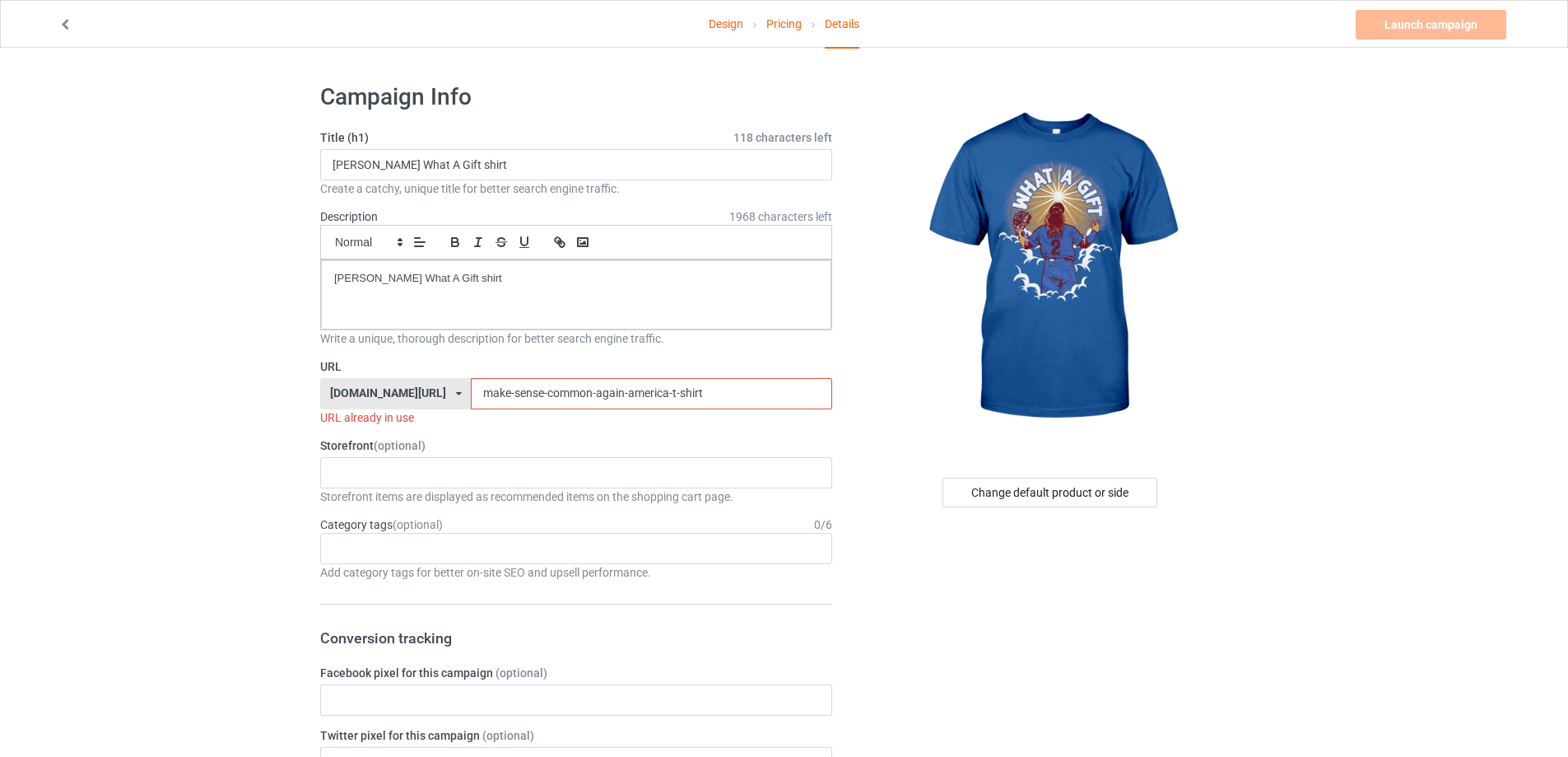
drag, startPoint x: 697, startPoint y: 392, endPoint x: 378, endPoint y: 370, distance: 319.8
click at [378, 370] on div "URL teechip.com/ teetrendus.com/ teechip.com/ 5cd2f964b197f721e1cad219 587d0d41…" at bounding box center [576, 391] width 512 height 67
paste input "harrison-bader-what-a-gif"
type input "harrison-bader-what-a-gift-shirt"
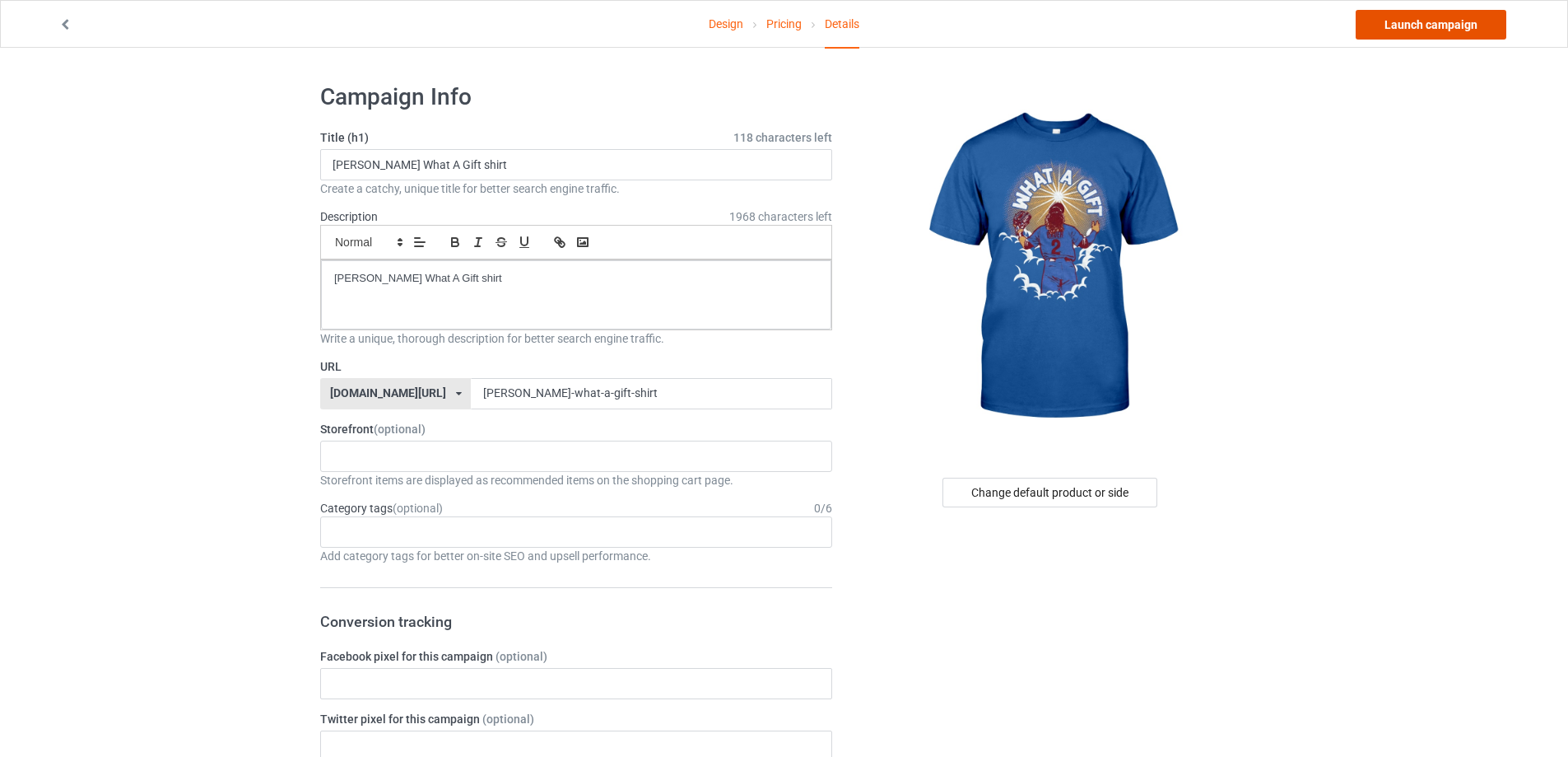
click at [1456, 22] on link "Launch campaign" at bounding box center [1431, 24] width 151 height 30
